Goal: Find contact information: Find contact information

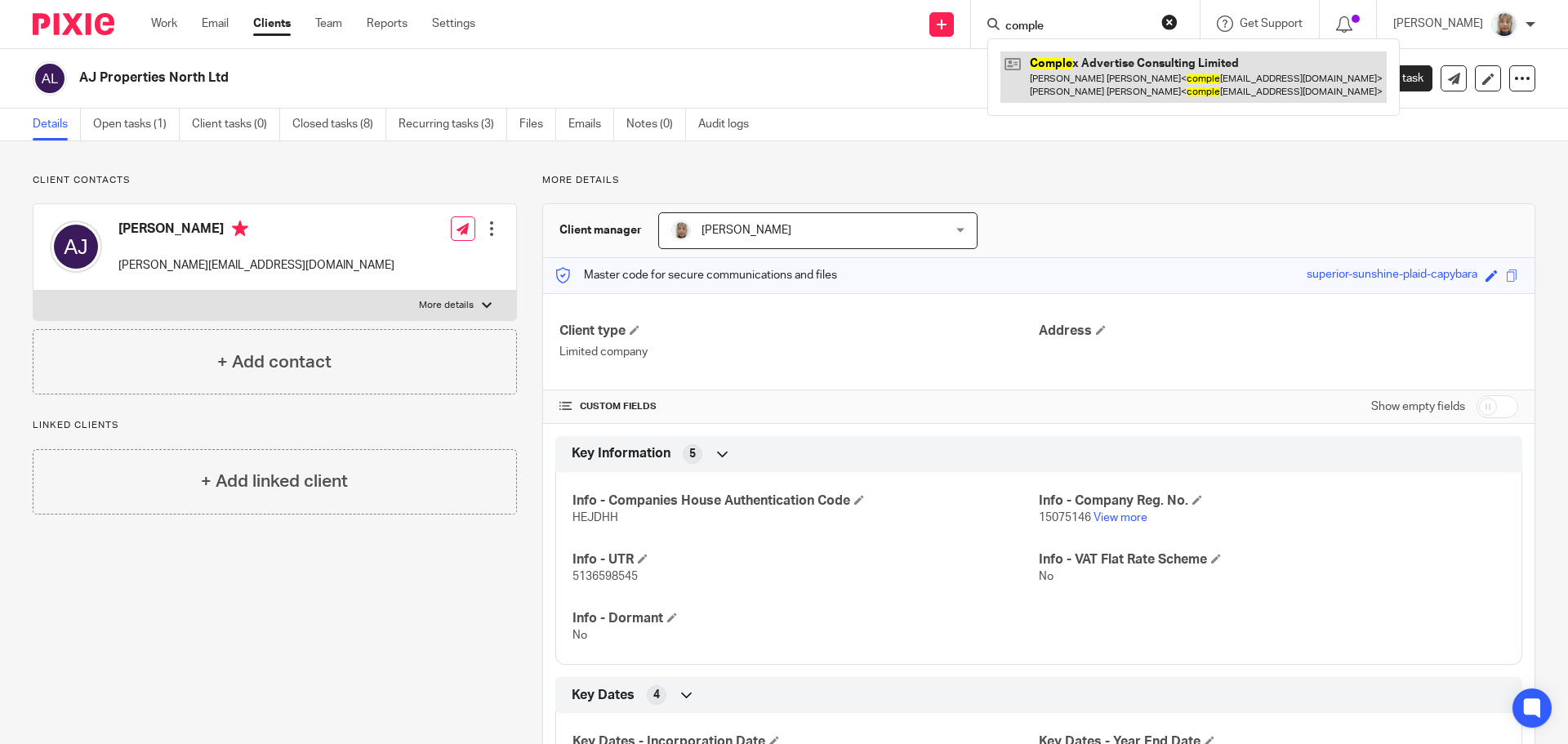
type input "comple"
click at [1134, 65] on link at bounding box center [1193, 76] width 387 height 51
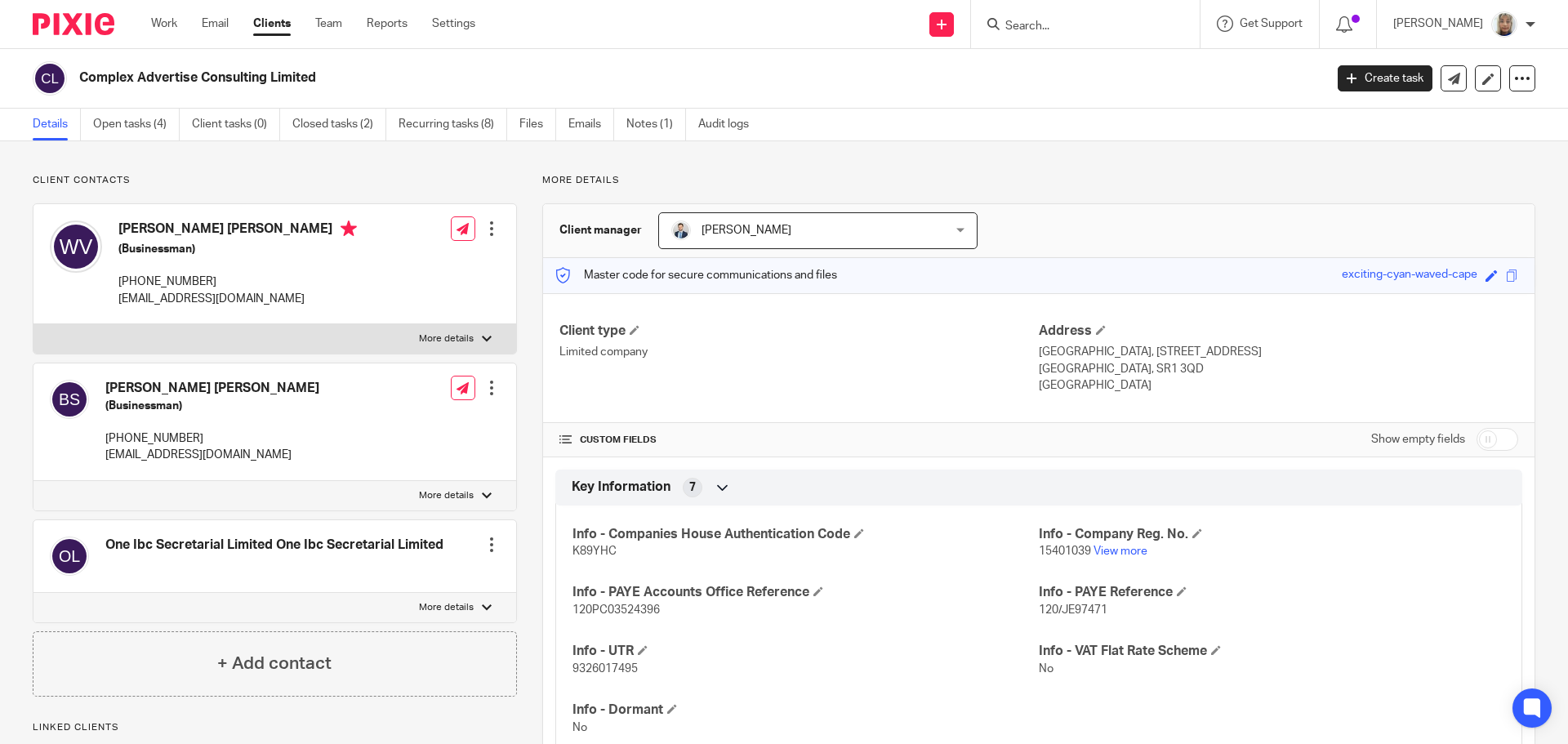
drag, startPoint x: 327, startPoint y: 300, endPoint x: 118, endPoint y: 313, distance: 209.4
click at [118, 313] on div "Wesley Arik Vork (Businessman) +31648150280 complexadvertiseconsulting@gmail.com" at bounding box center [203, 263] width 307 height 103
copy p "complexadvertiseconsulting@gmail.com"
